Goal: Task Accomplishment & Management: Use online tool/utility

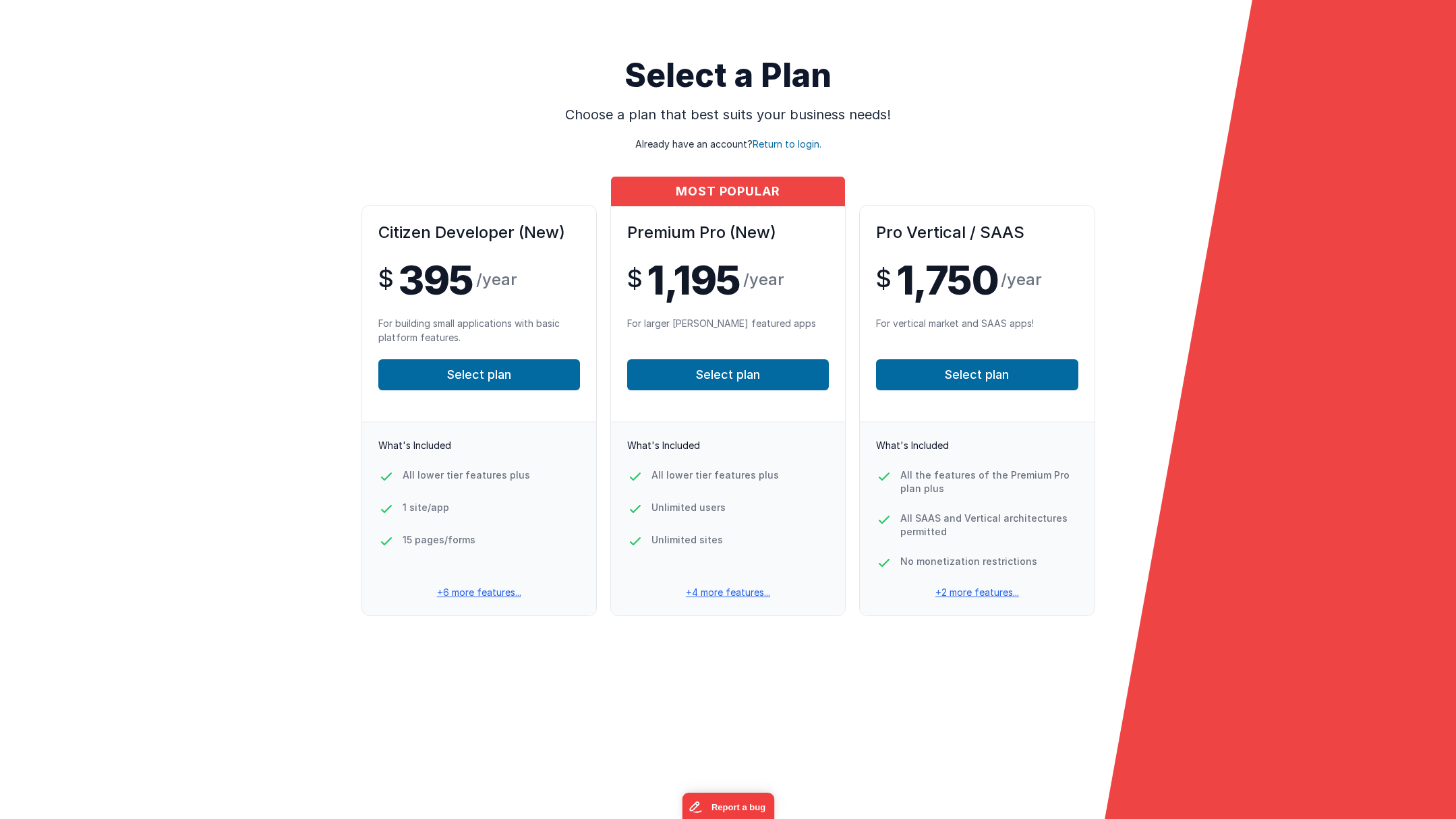
click at [132, 259] on div "Citizen Developer (New) $ 395 /year For building small applications with basic …" at bounding box center [728, 432] width 1456 height 454
click at [720, 592] on p "+4 more features..." at bounding box center [728, 592] width 234 height 13
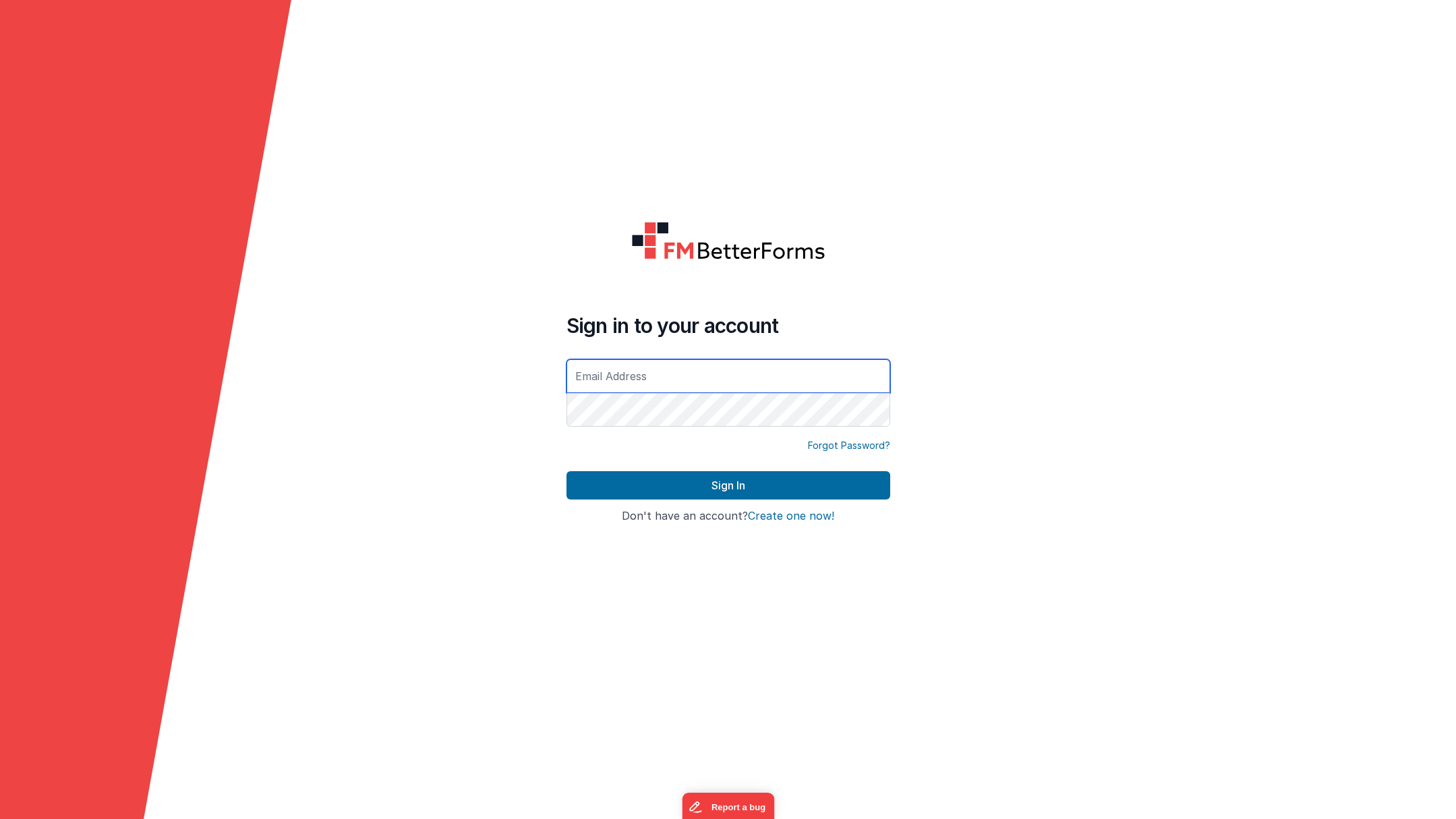
type input "[PERSON_NAME][EMAIL_ADDRESS][DOMAIN_NAME]"
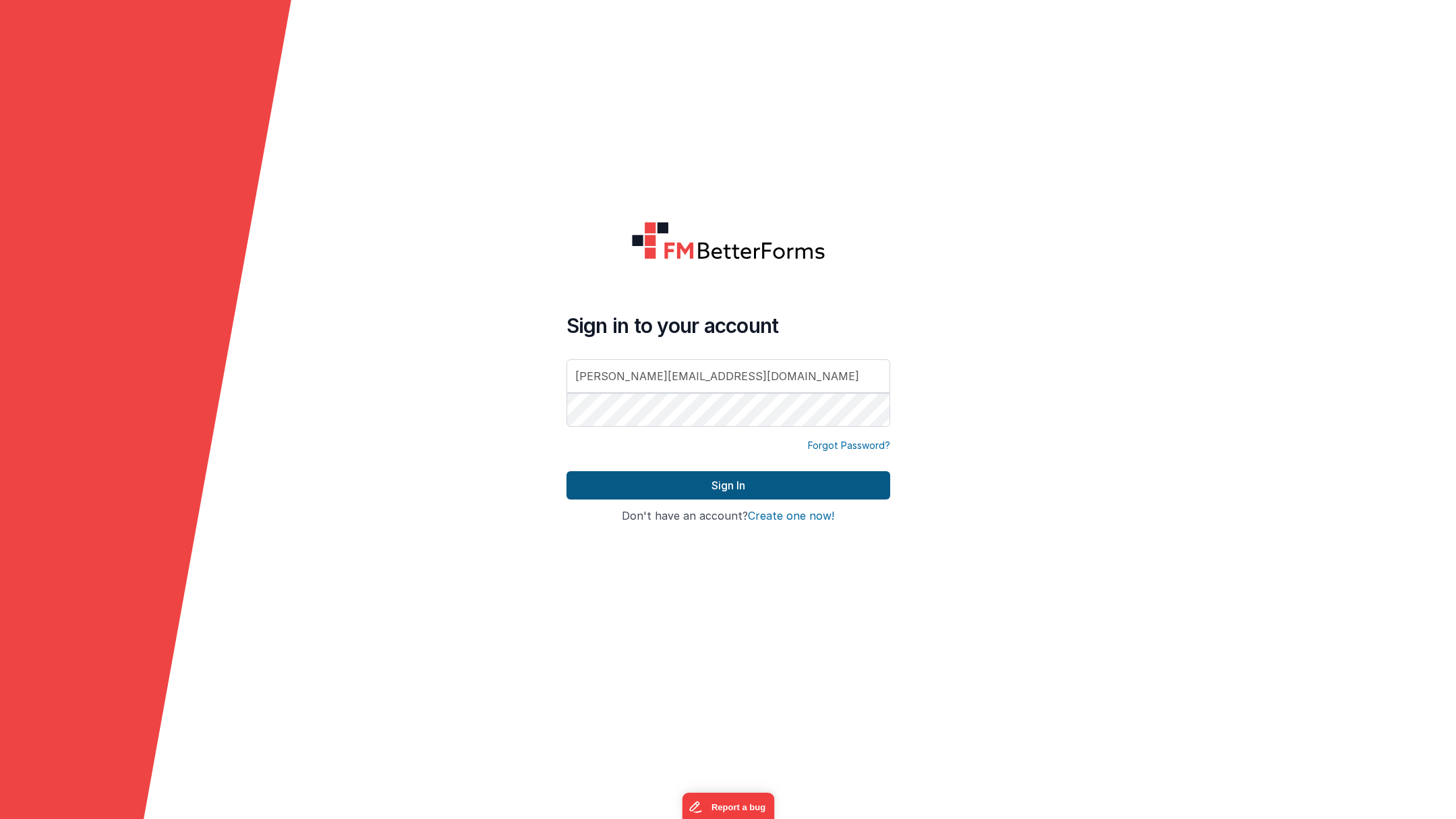
click at [725, 491] on button "Sign In" at bounding box center [728, 485] width 324 height 28
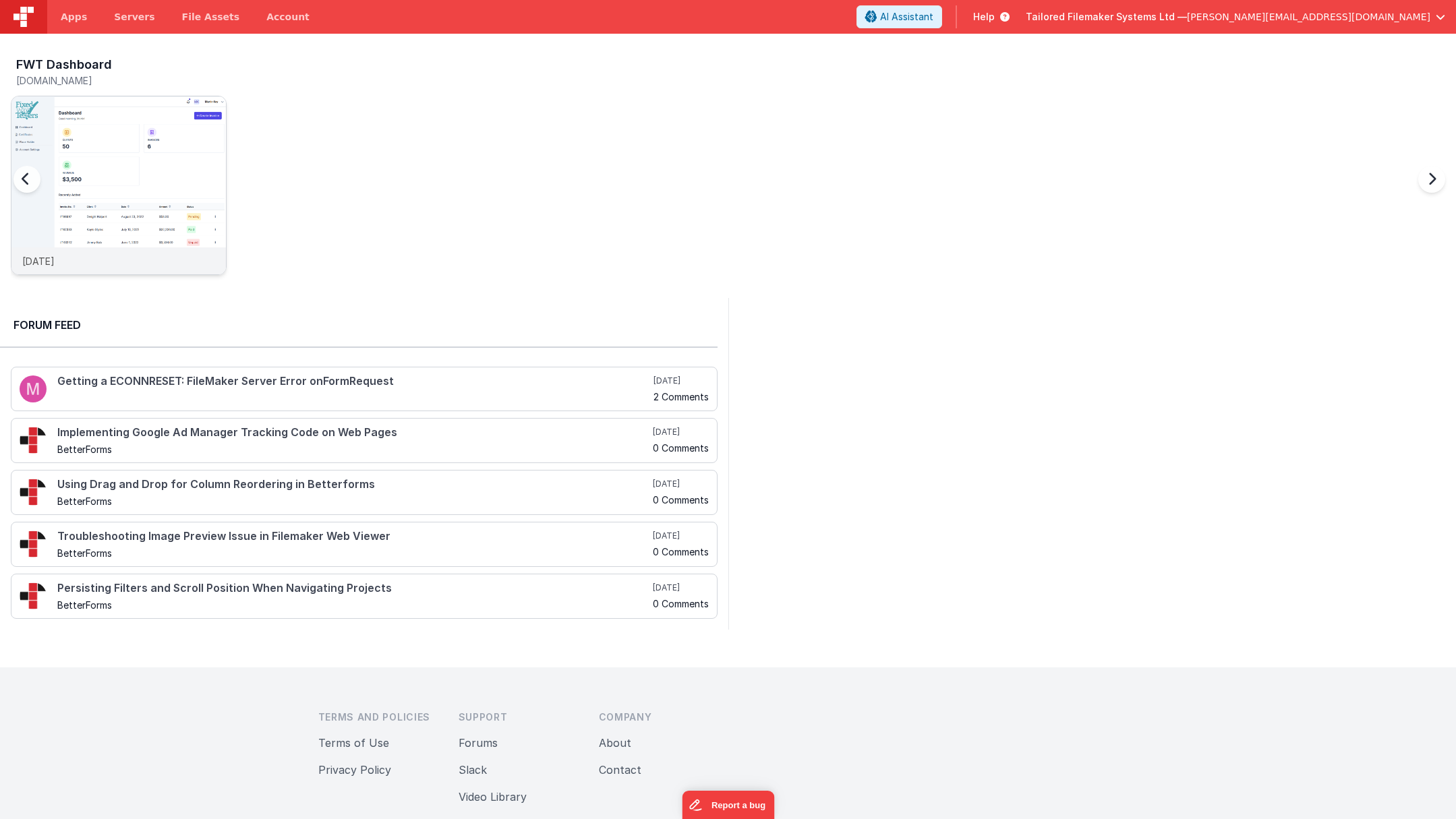
click at [130, 131] on img at bounding box center [118, 203] width 215 height 215
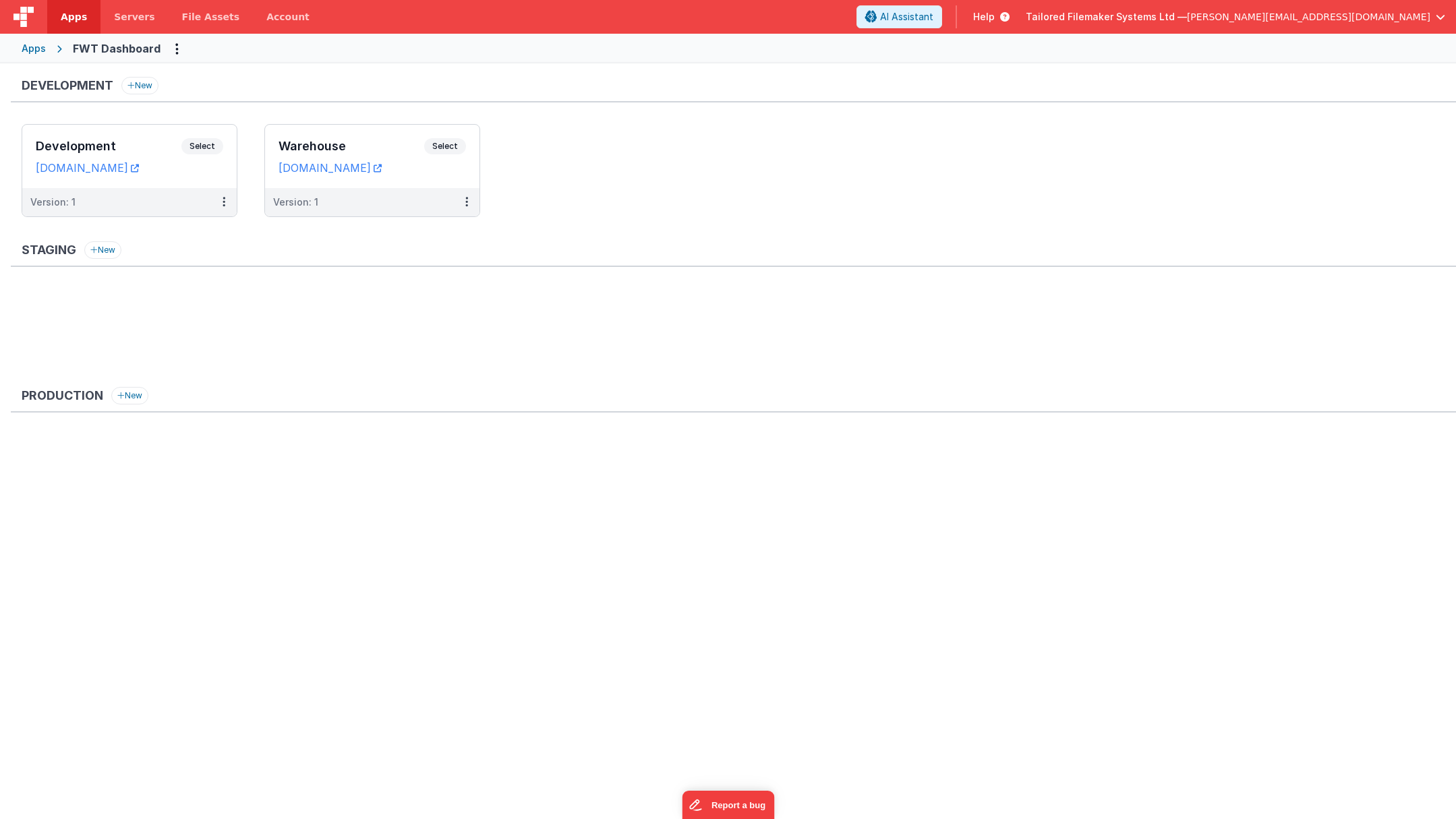
click at [37, 48] on div "Apps" at bounding box center [34, 49] width 24 height 13
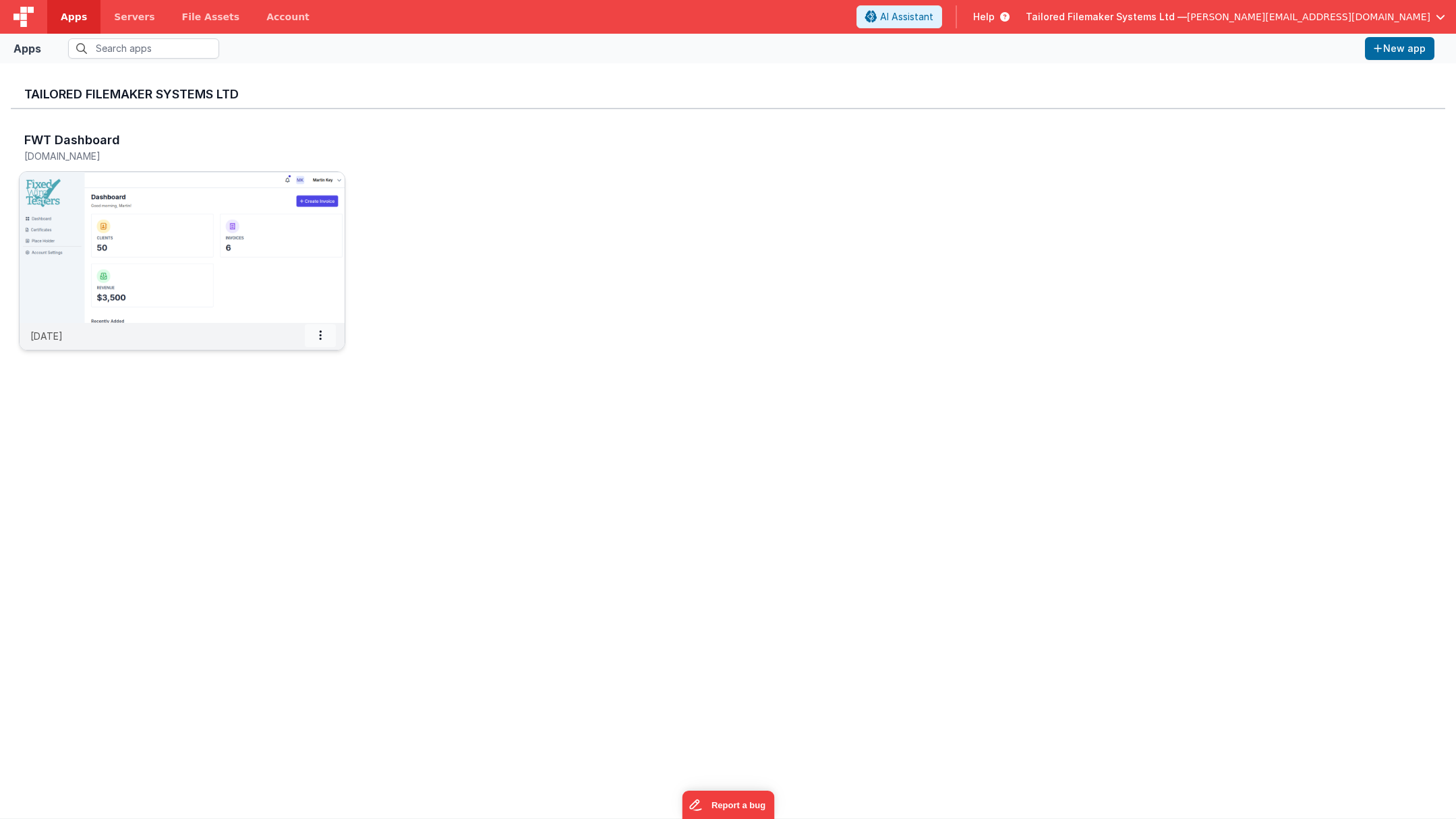
click at [321, 335] on icon at bounding box center [320, 335] width 3 height 1
click at [287, 435] on span "Delete App" at bounding box center [290, 435] width 50 height 11
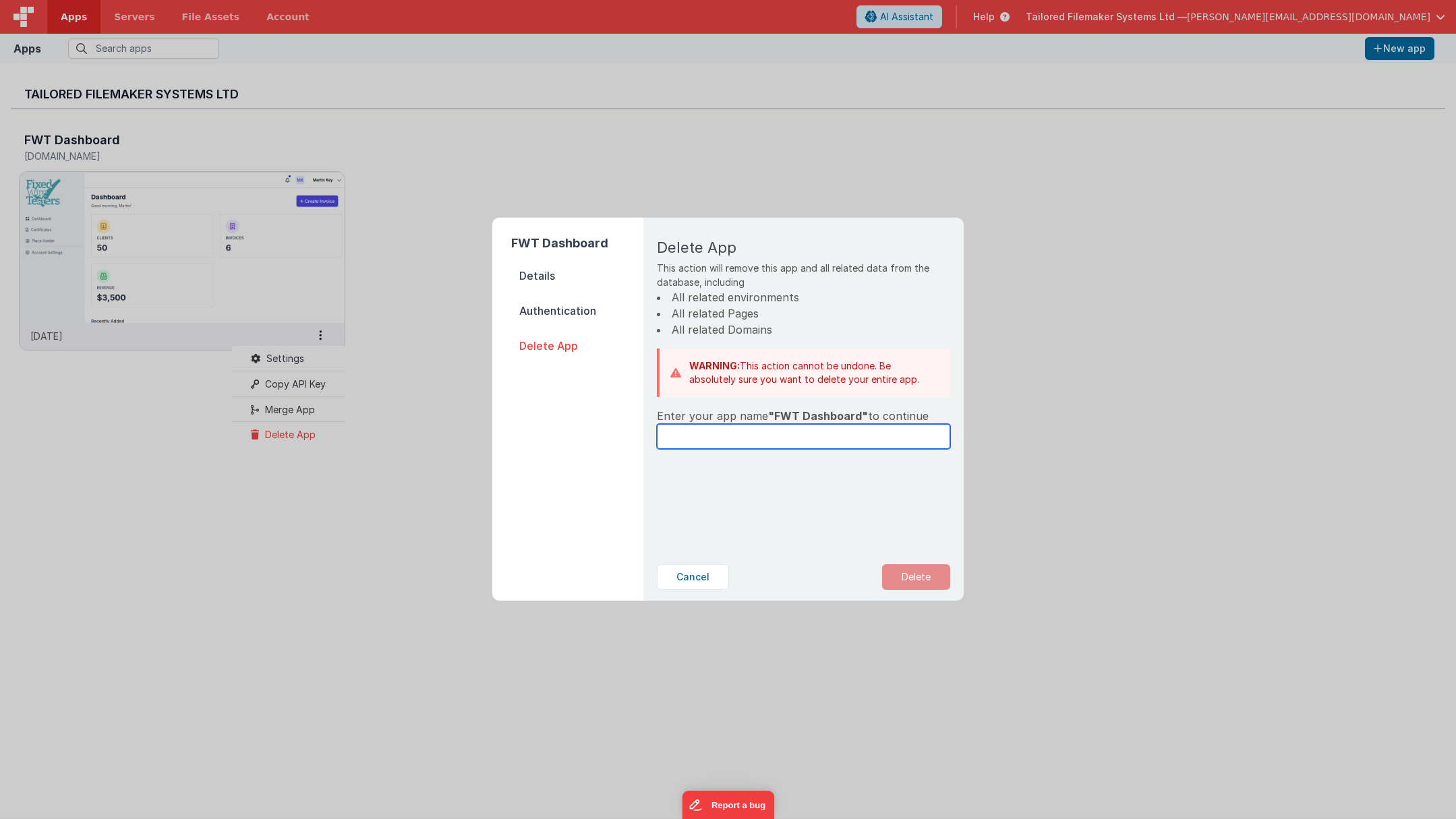
click at [782, 429] on input "text" at bounding box center [803, 437] width 293 height 25
type input "FWT Dashboard"
click at [931, 578] on button "Delete" at bounding box center [916, 576] width 68 height 25
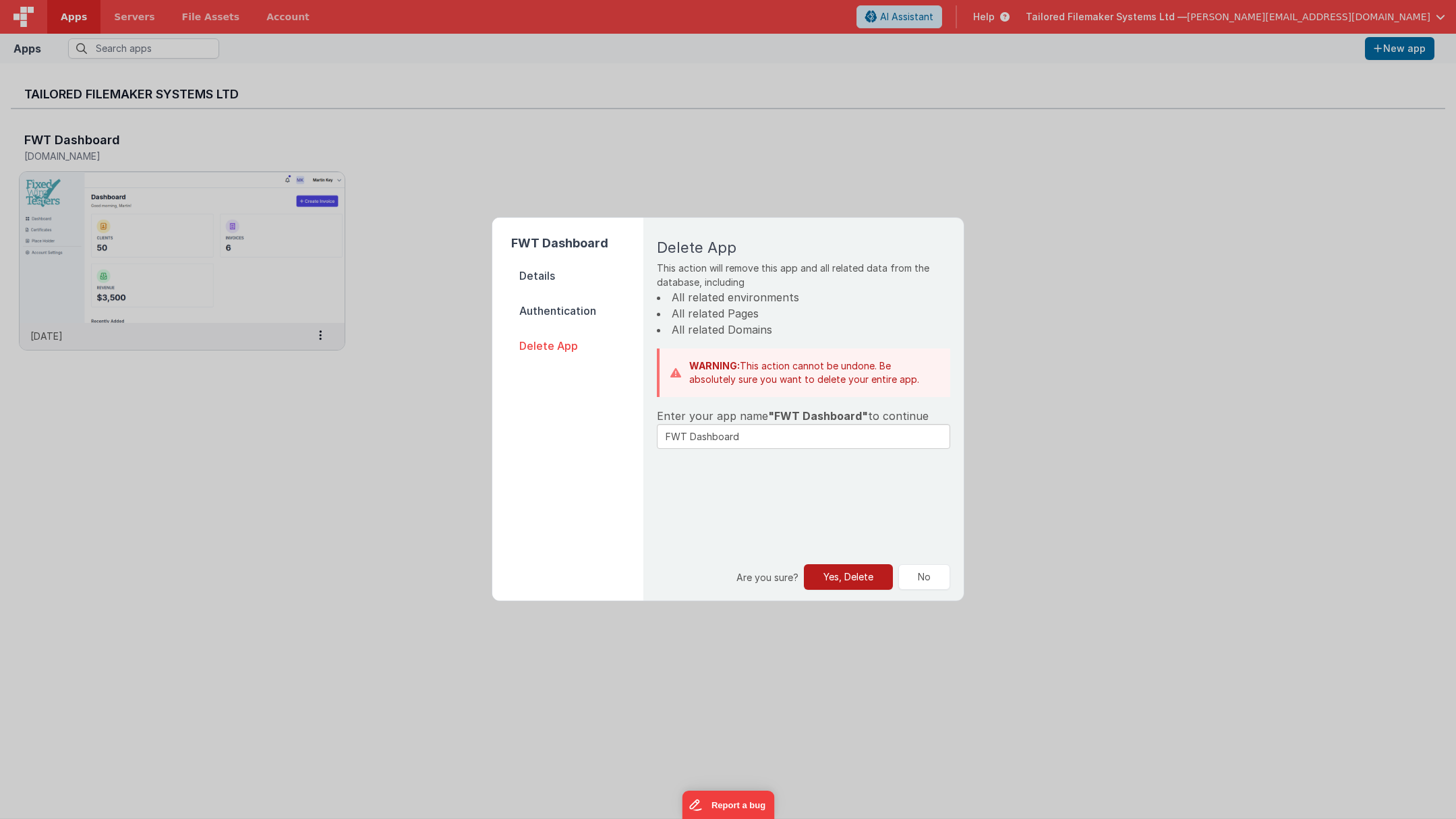
click at [867, 578] on button "Yes, Delete" at bounding box center [848, 576] width 89 height 25
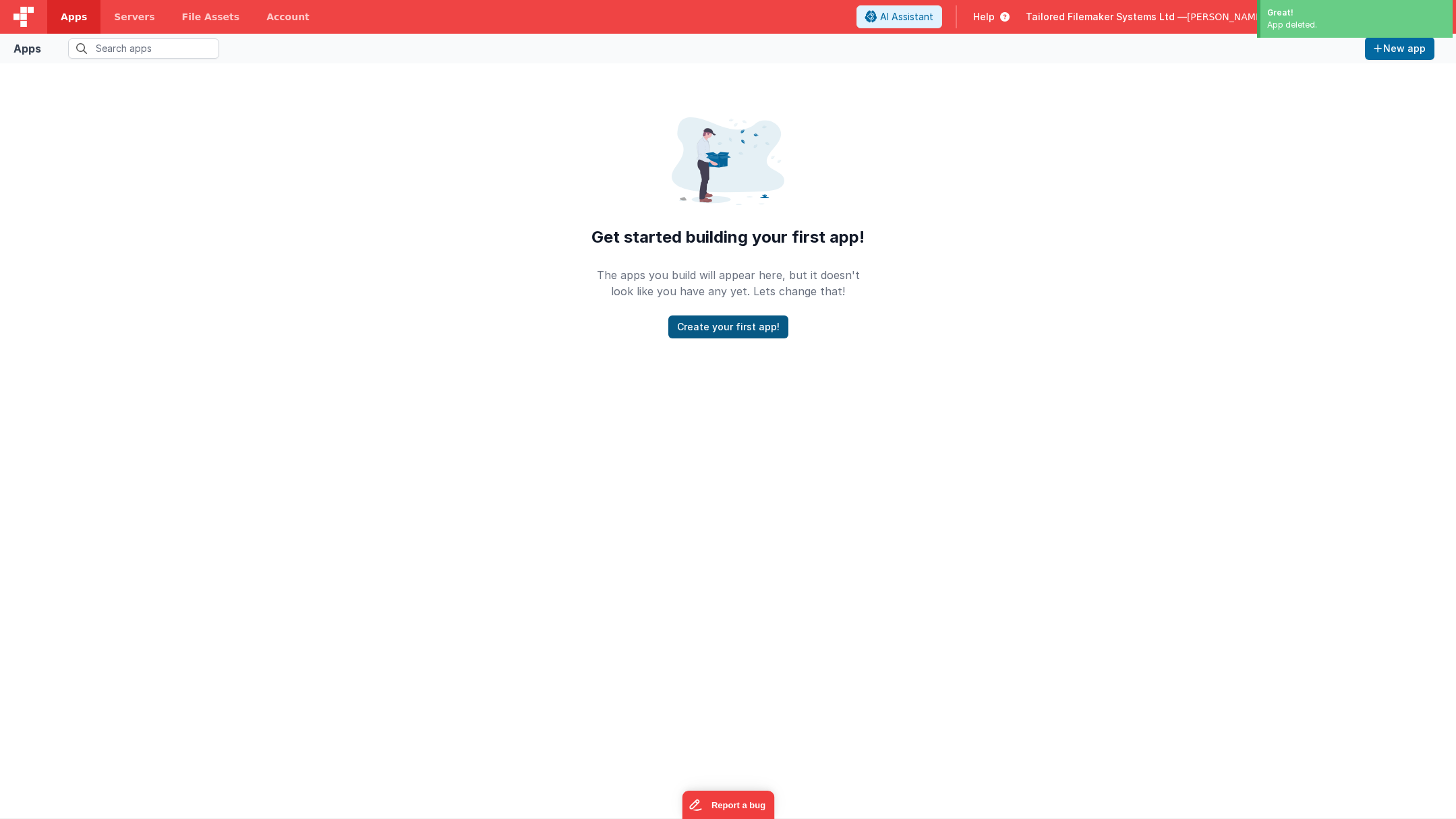
click at [742, 322] on button "Create your first app!" at bounding box center [728, 326] width 120 height 23
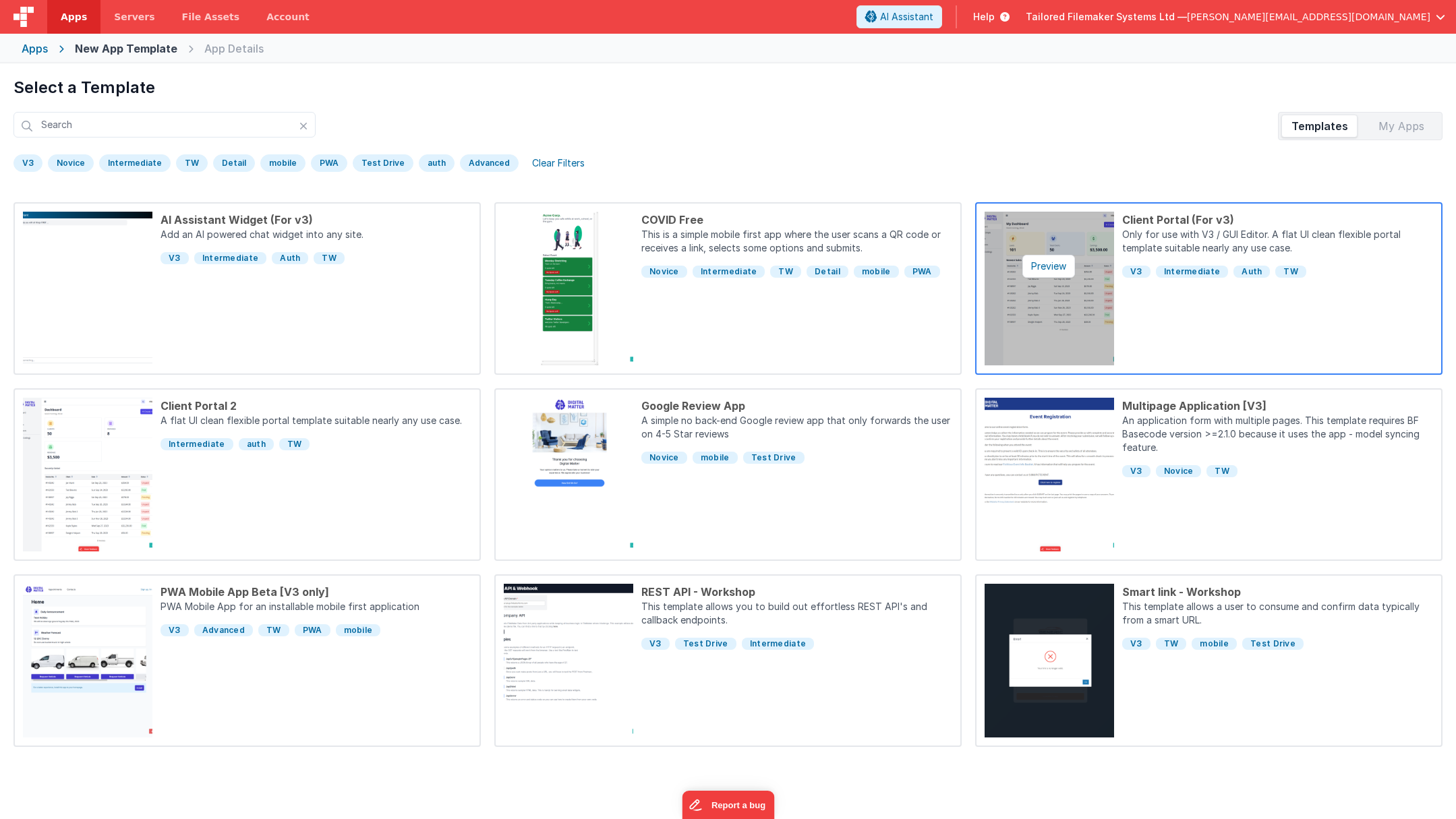
click at [1080, 230] on img at bounding box center [1048, 288] width 130 height 154
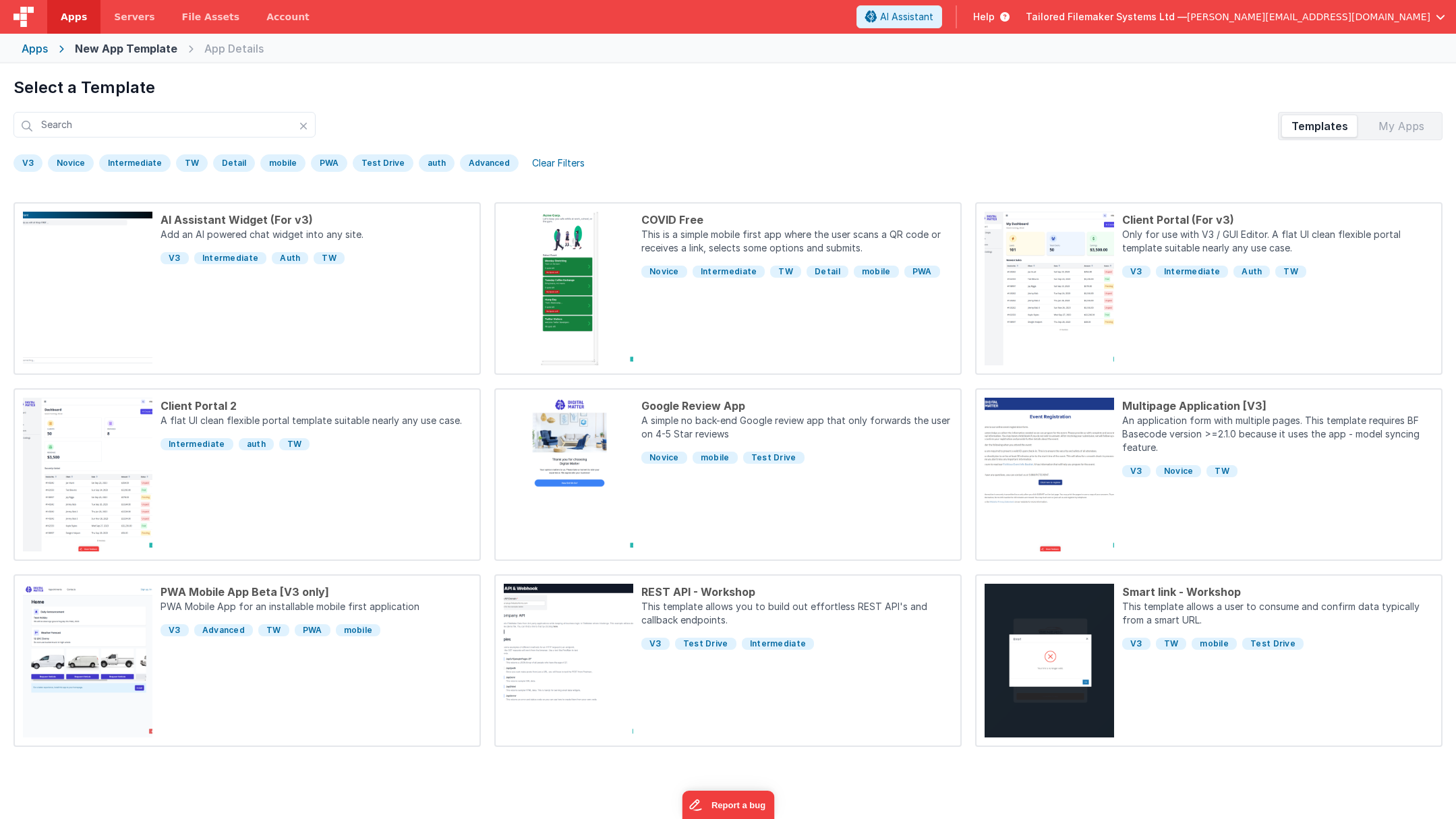
click at [34, 56] on div "Apps" at bounding box center [35, 48] width 26 height 16
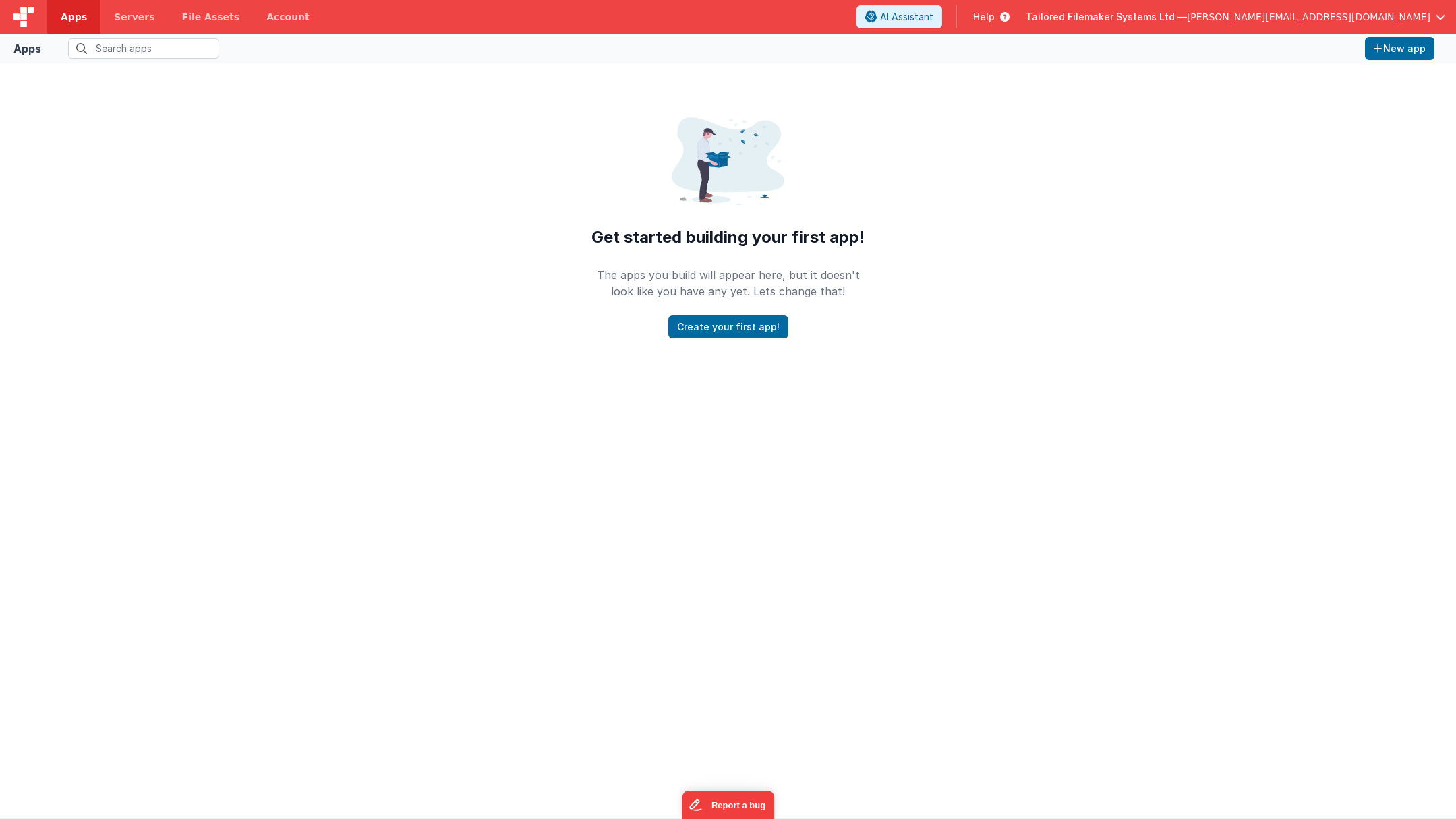
click at [603, 423] on div at bounding box center [728, 585] width 1456 height 466
click at [709, 323] on button "Create your first app!" at bounding box center [728, 326] width 120 height 23
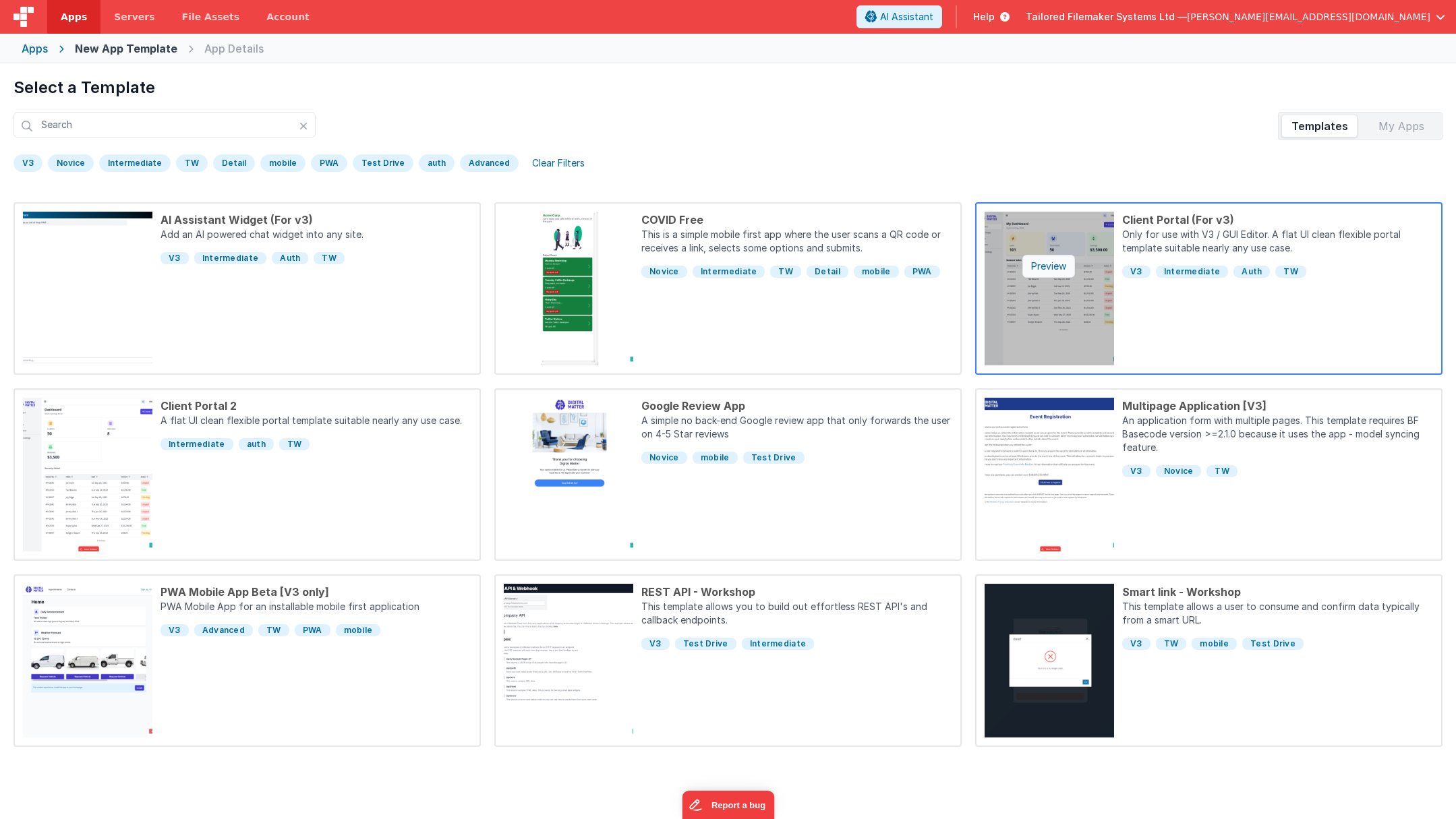
click at [1053, 259] on div "Preview" at bounding box center [1048, 266] width 52 height 23
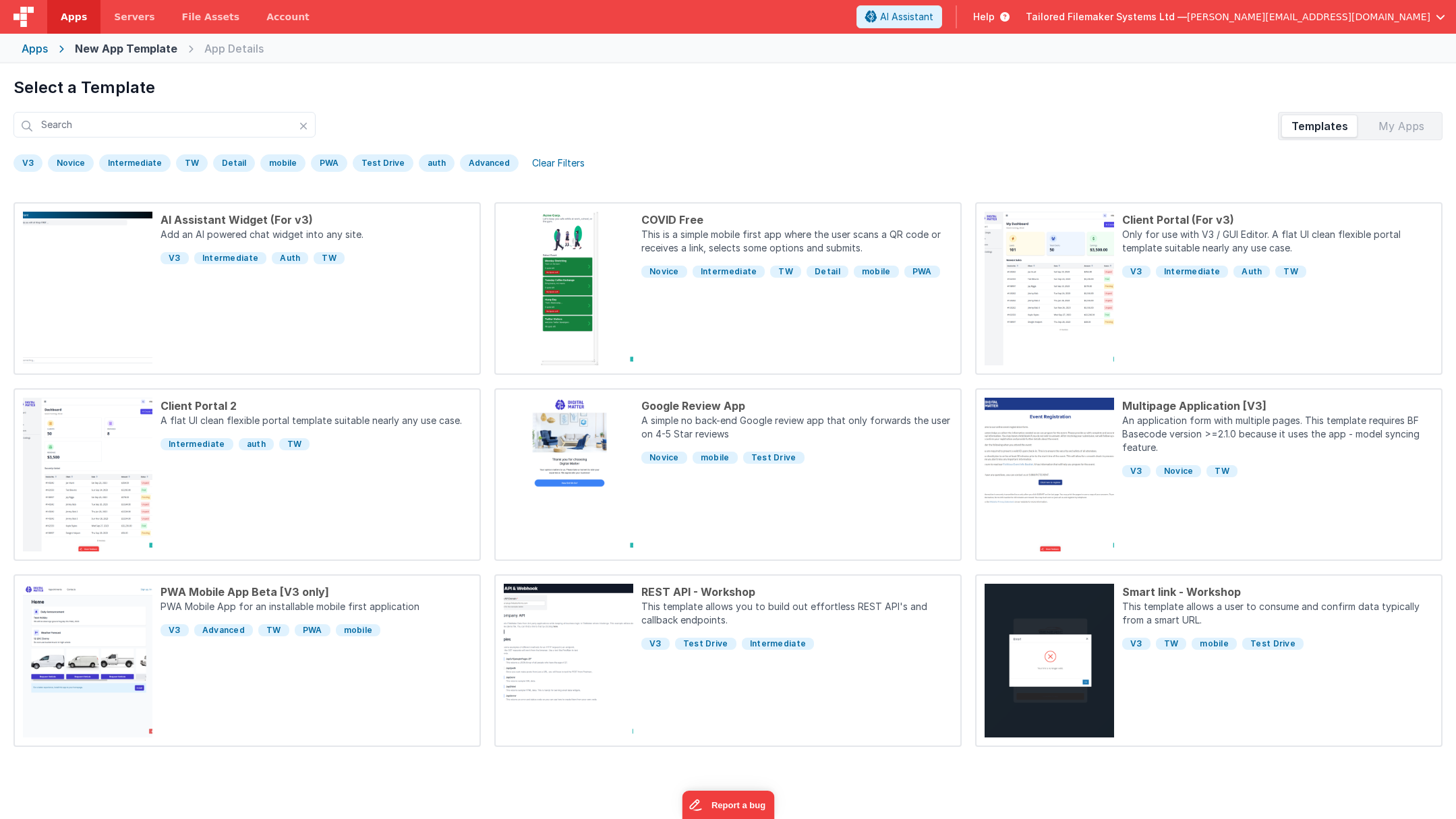
click at [1167, 296] on div "Preview Client Portal (For v3) Only for use with V3 / GUI Editor. A flat UI cle…" at bounding box center [728, 410] width 1456 height 819
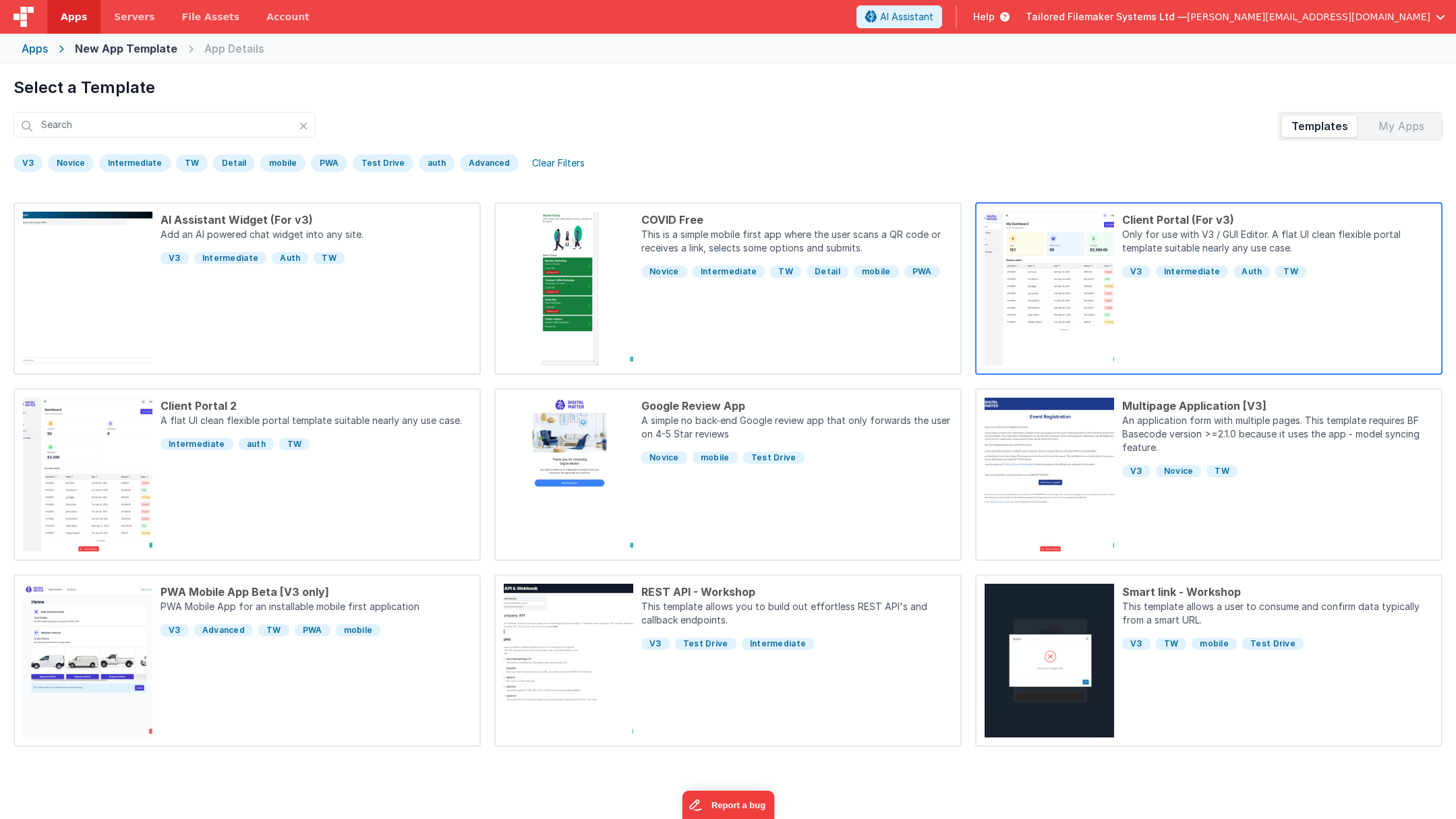
click at [1163, 298] on div "Client Portal (For v3) Only for use with V3 / GUI Editor. A flat UI clean flexi…" at bounding box center [1273, 288] width 319 height 154
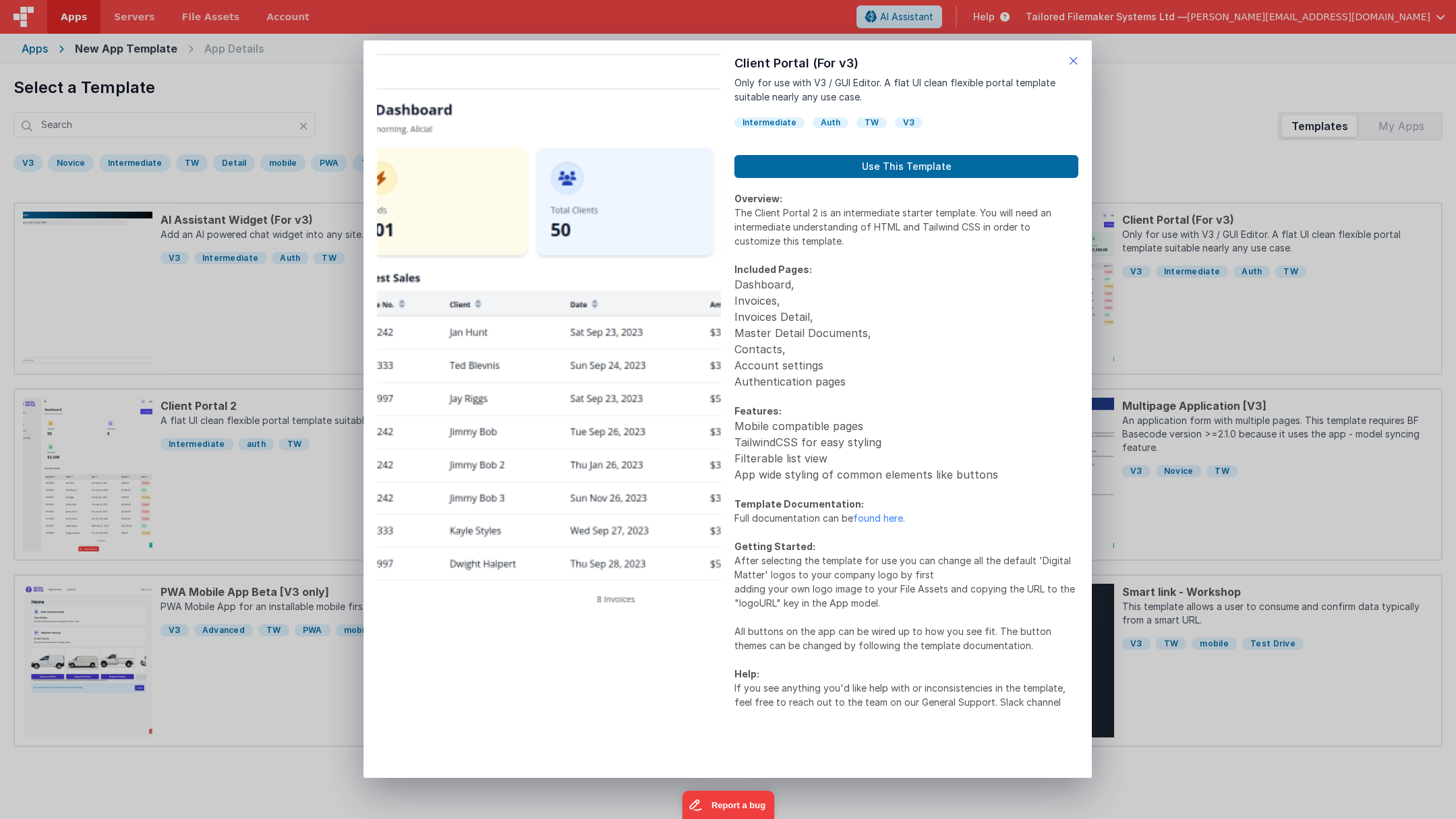
click at [1076, 57] on icon at bounding box center [1074, 61] width 9 height 19
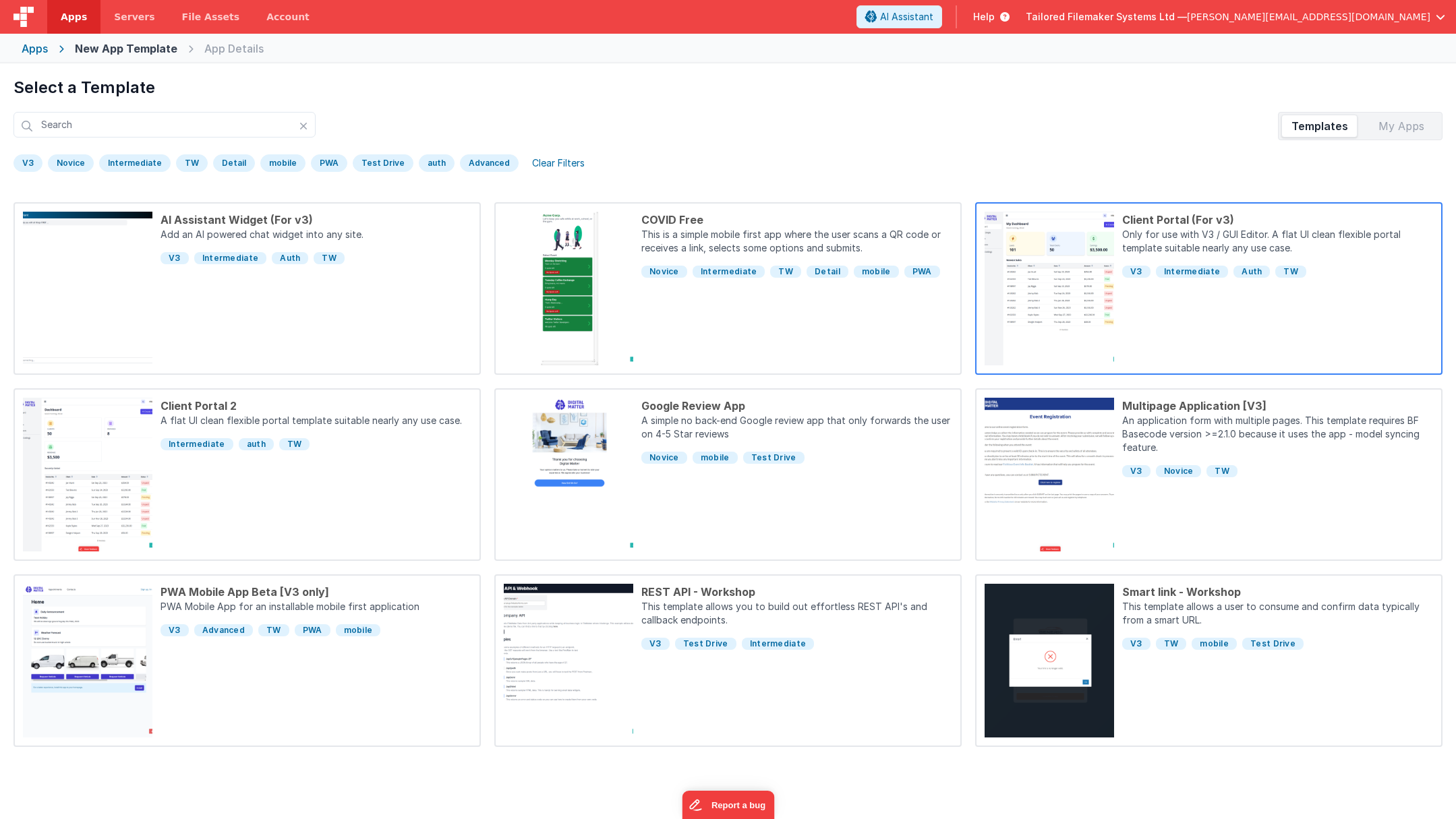
click at [1167, 218] on div "Client Portal (For v3)" at bounding box center [1277, 219] width 311 height 16
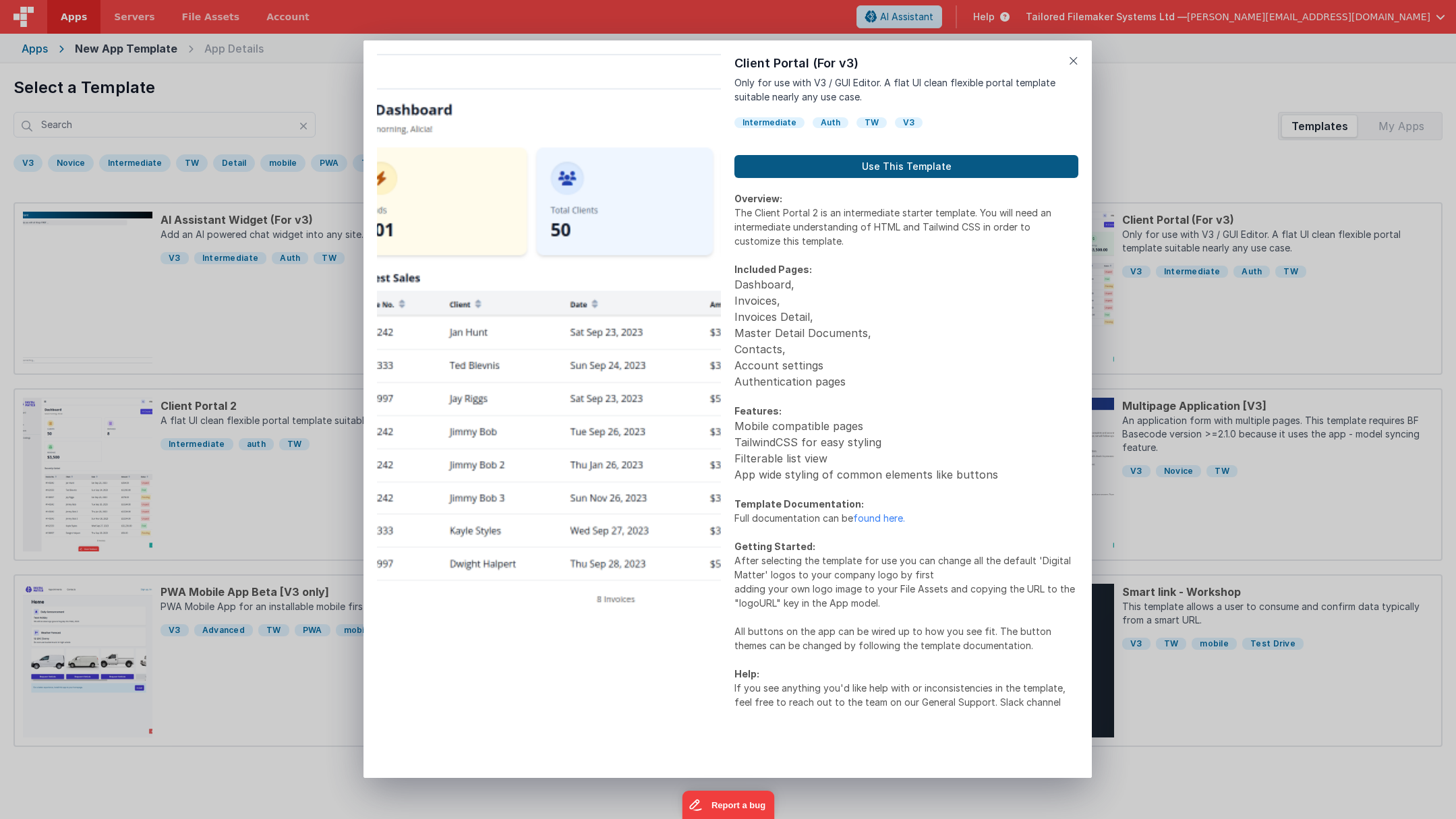
click at [952, 164] on button "Use This Template" at bounding box center [906, 166] width 344 height 23
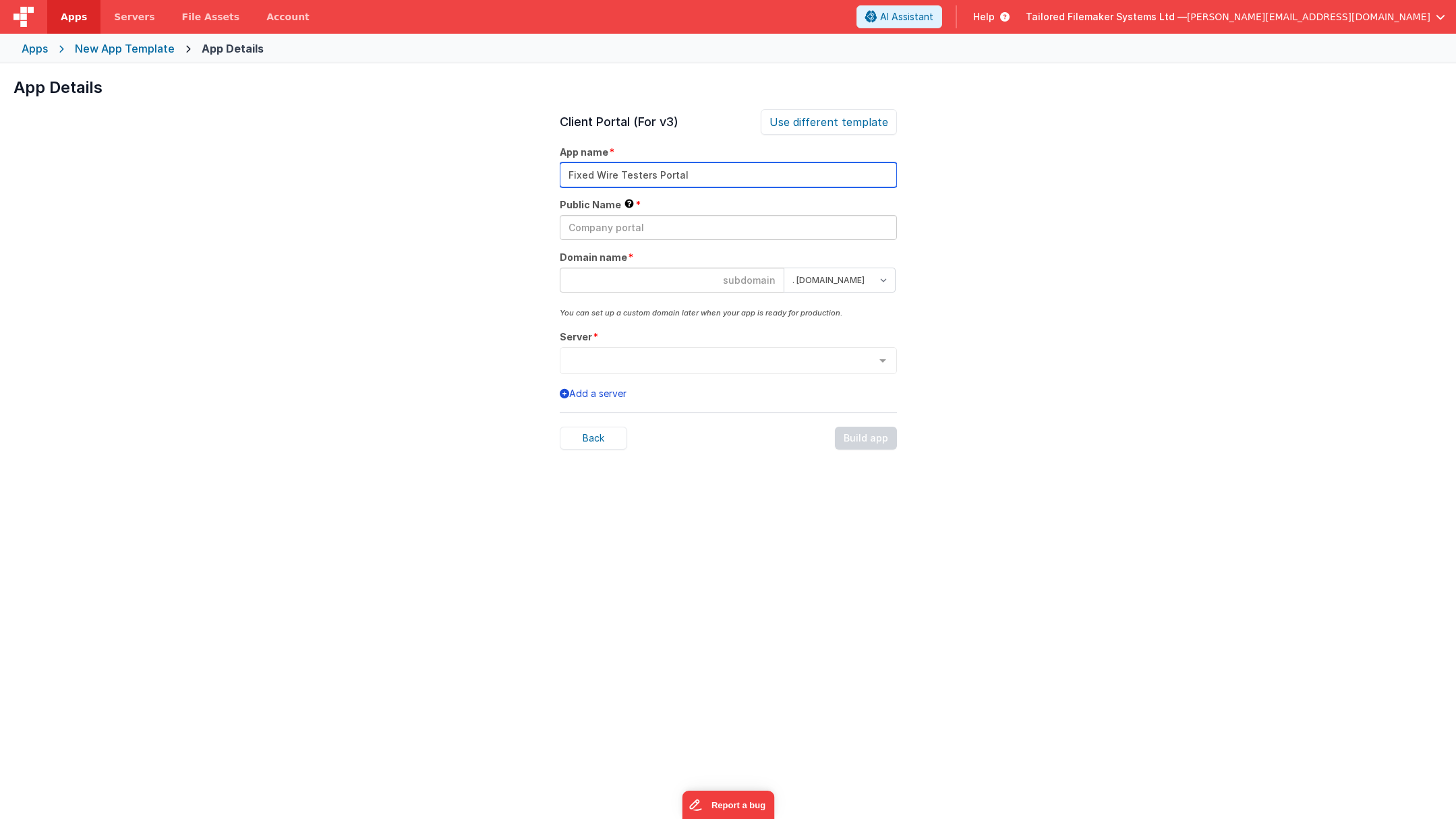
drag, startPoint x: 651, startPoint y: 176, endPoint x: 534, endPoint y: 166, distance: 117.4
click at [534, 166] on div "App Details Preview AI Assistant Widget (For v3) Add an AI powered chat widget …" at bounding box center [728, 473] width 1456 height 819
type input "Fixed Wire Testers Portal"
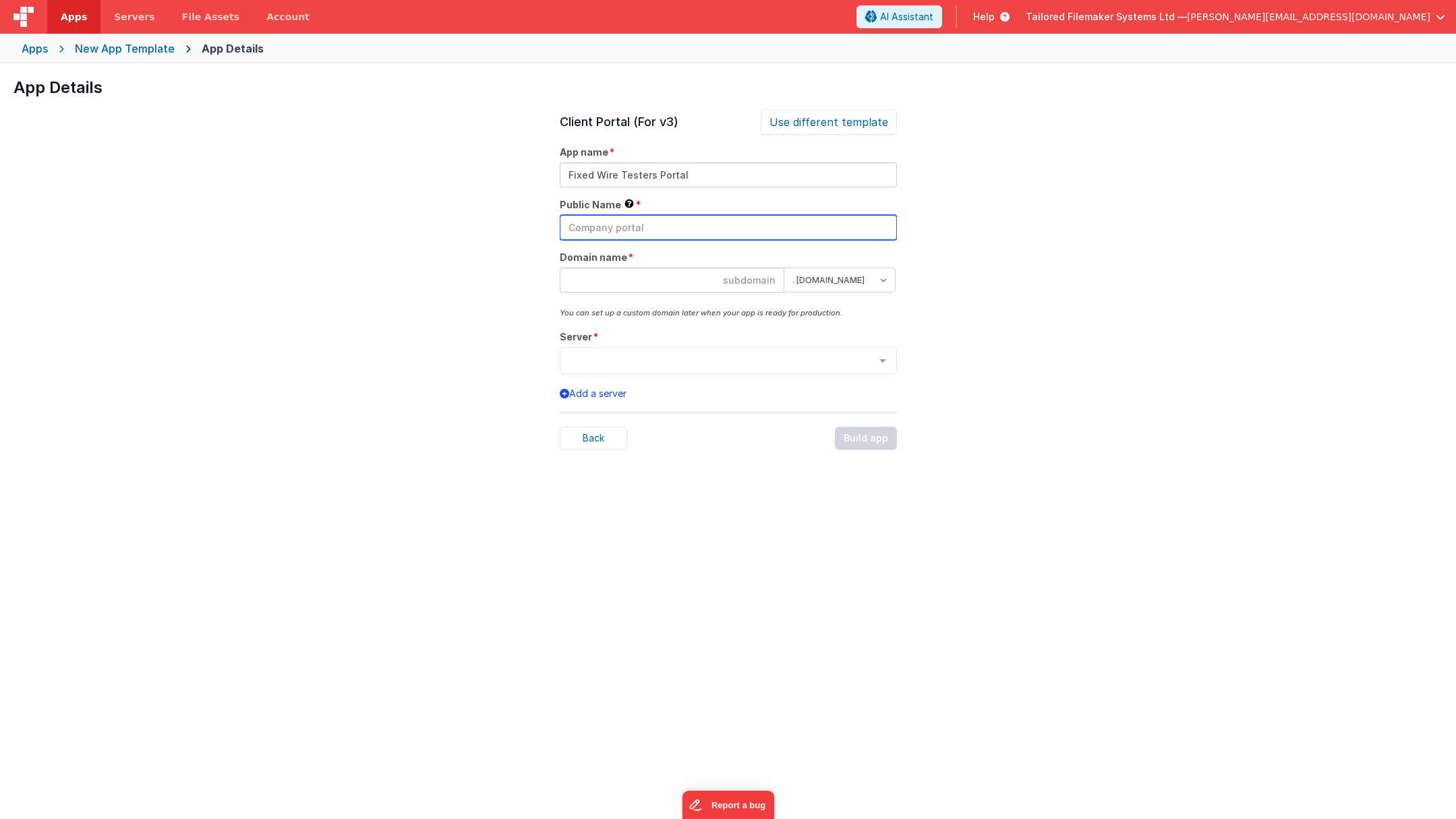
paste input "Fixed Wire Testers"
type input "Fixed Wire Testers"
click at [660, 274] on input at bounding box center [672, 280] width 225 height 25
paste input "Fixed Wire Testers"
type input "fixedwiretesters"
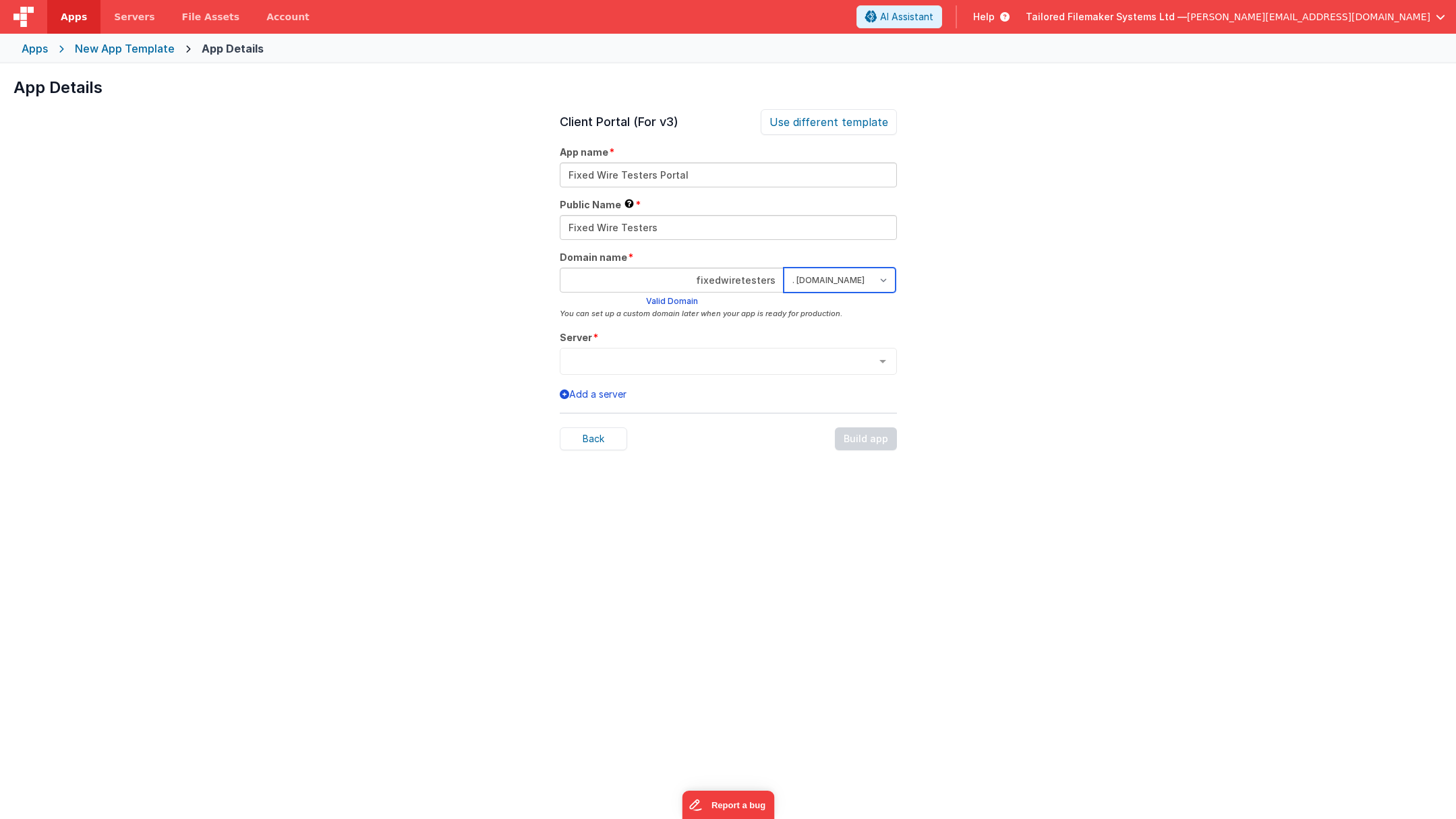
select select "clientportal.cloud"
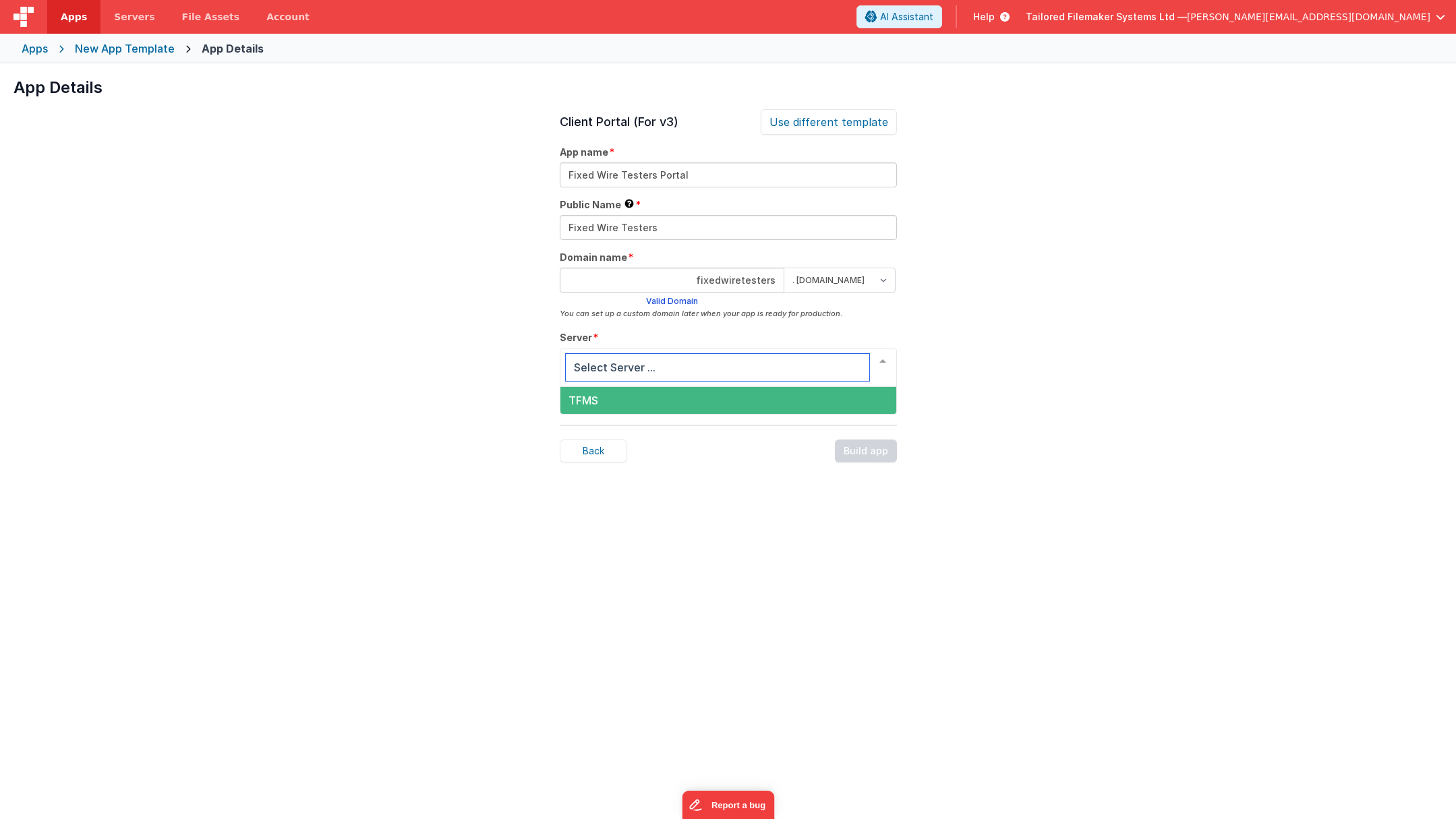
click at [675, 394] on span "TFMS" at bounding box center [728, 400] width 336 height 27
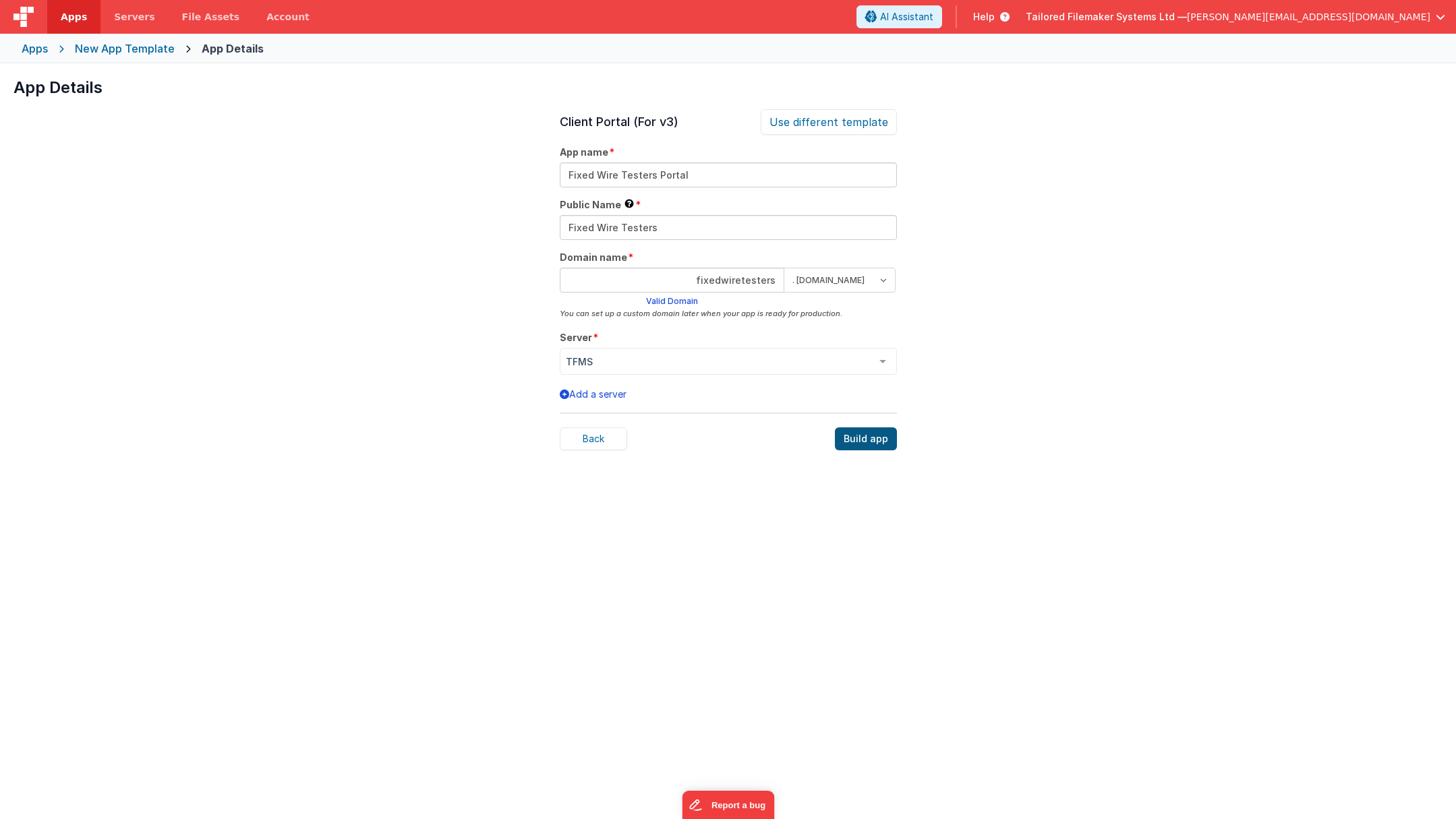
click at [862, 441] on div "Build app" at bounding box center [866, 438] width 62 height 23
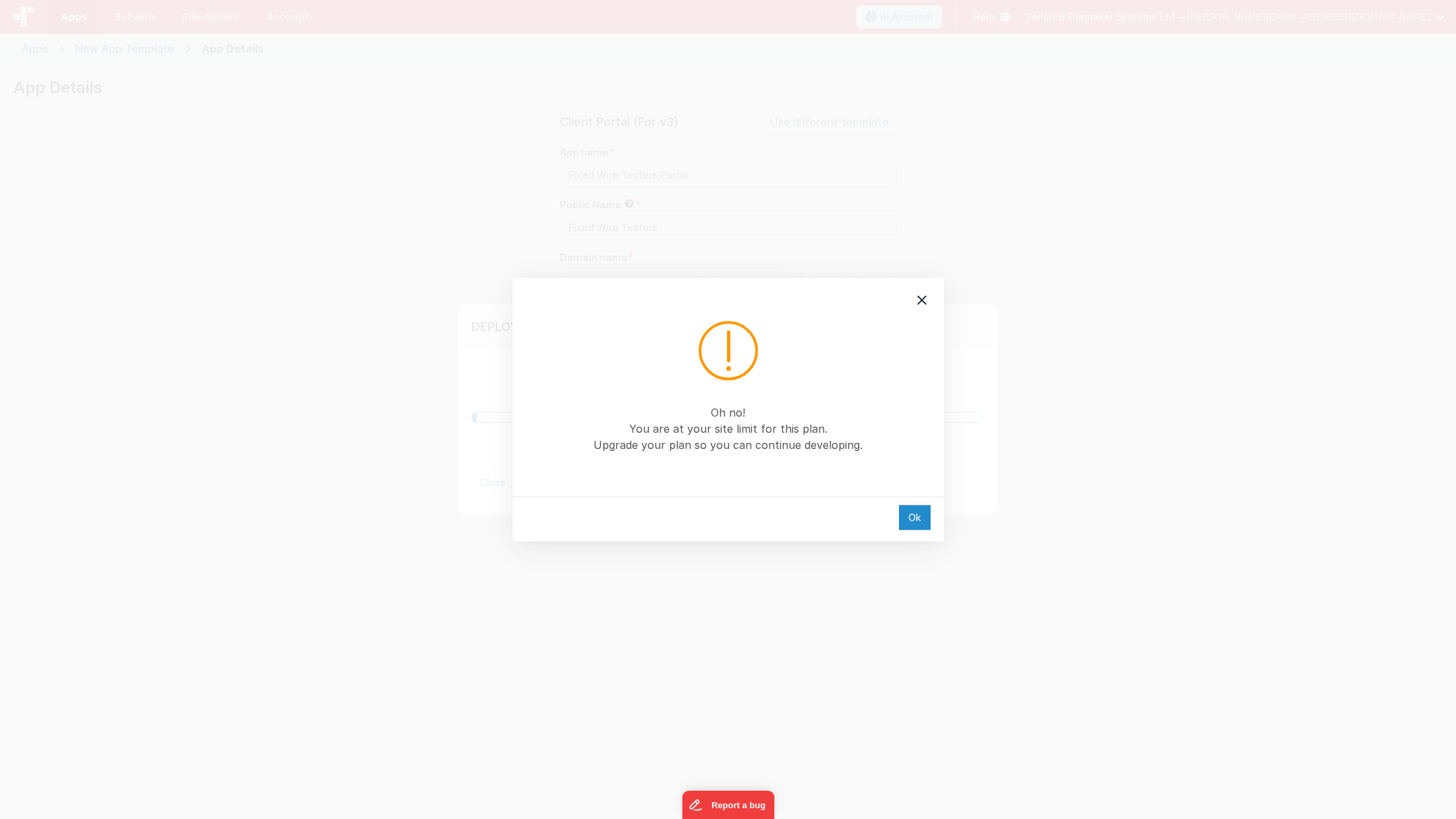
click at [914, 519] on div "Ok" at bounding box center [915, 517] width 32 height 25
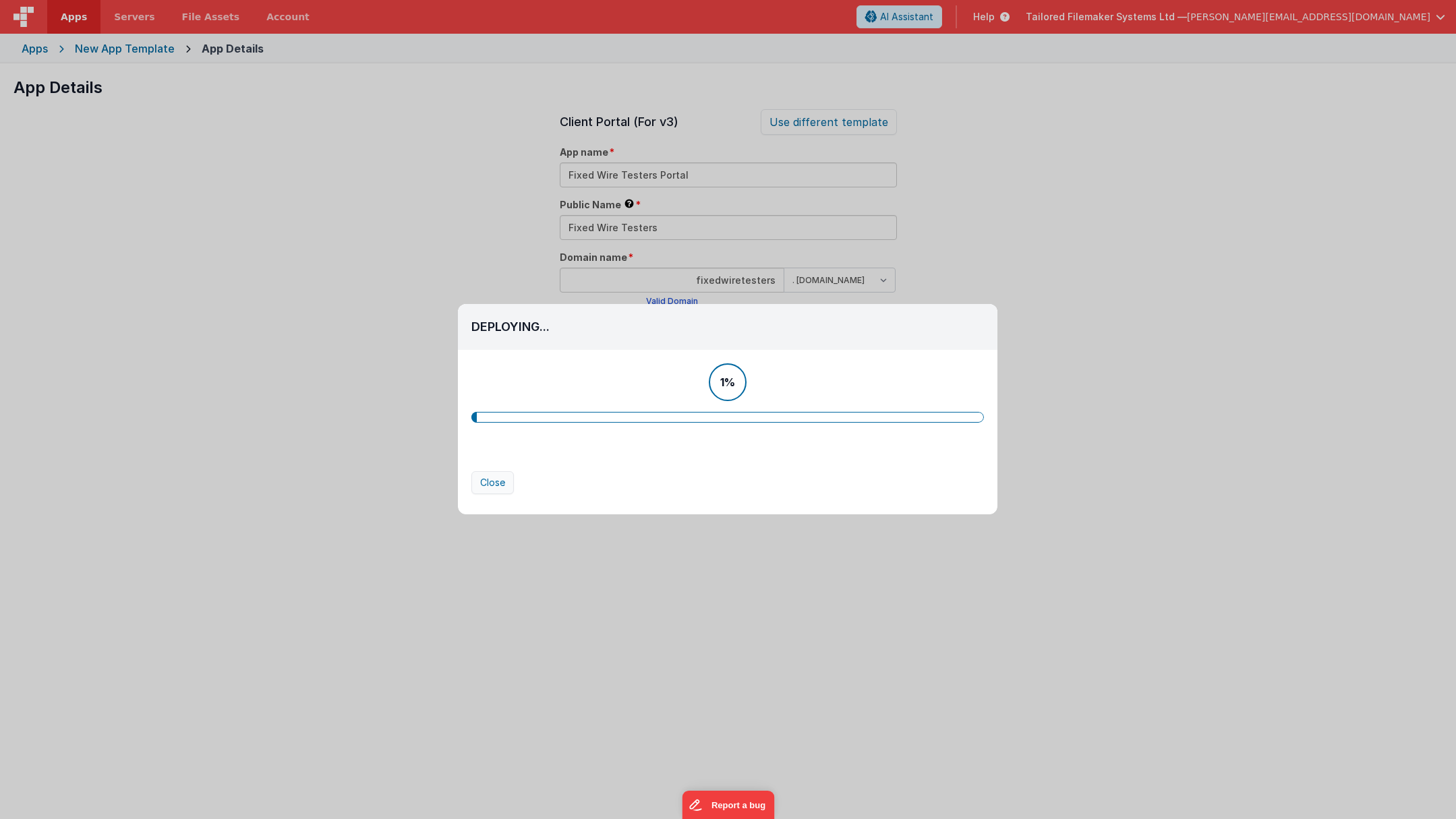
click at [486, 483] on button "Close" at bounding box center [492, 482] width 43 height 23
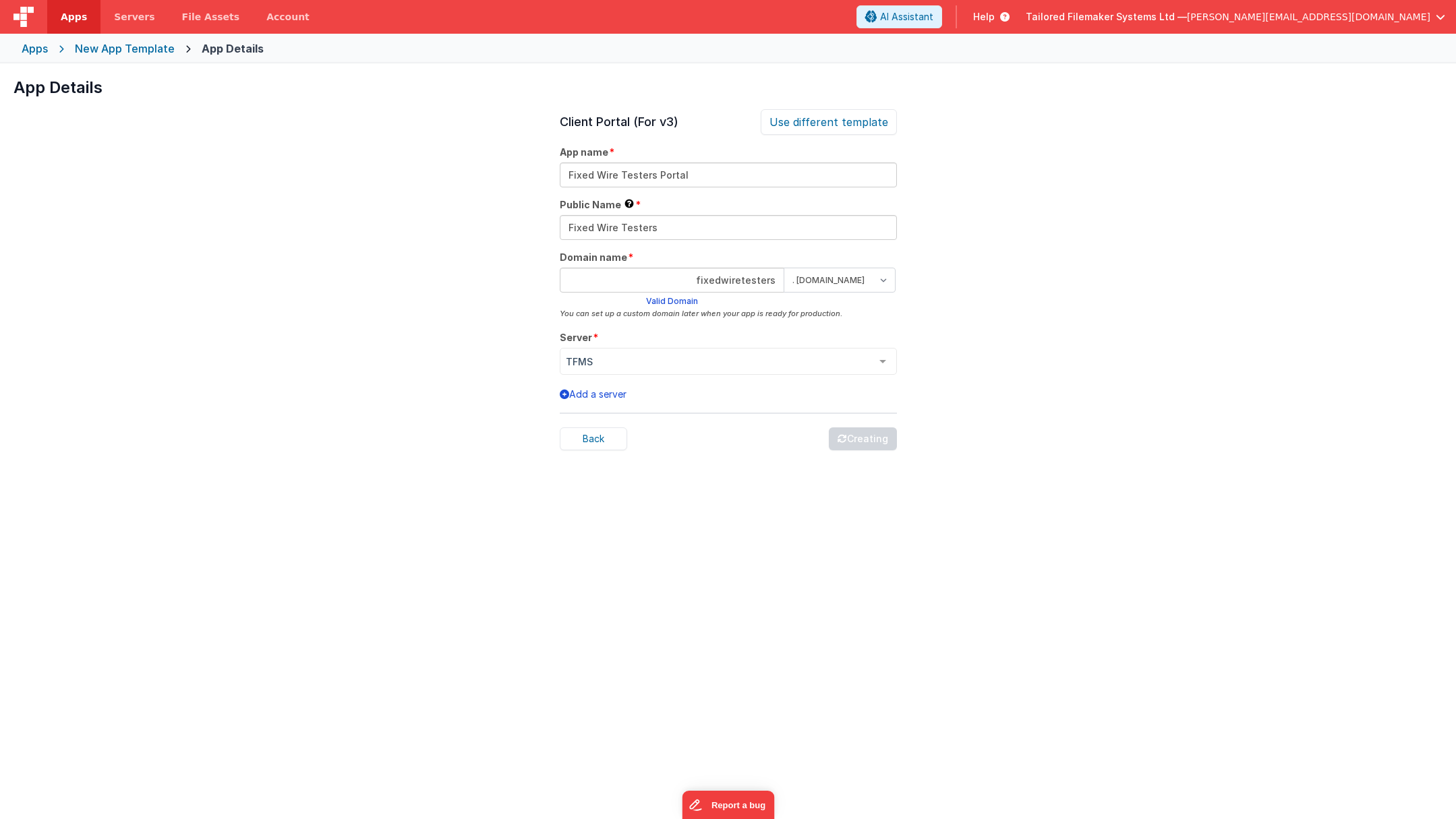
click at [1091, 235] on div "App Details Preview AI Assistant Widget (For v3) Add an AI powered chat widget …" at bounding box center [728, 473] width 1456 height 819
